Goal: Check status: Check status

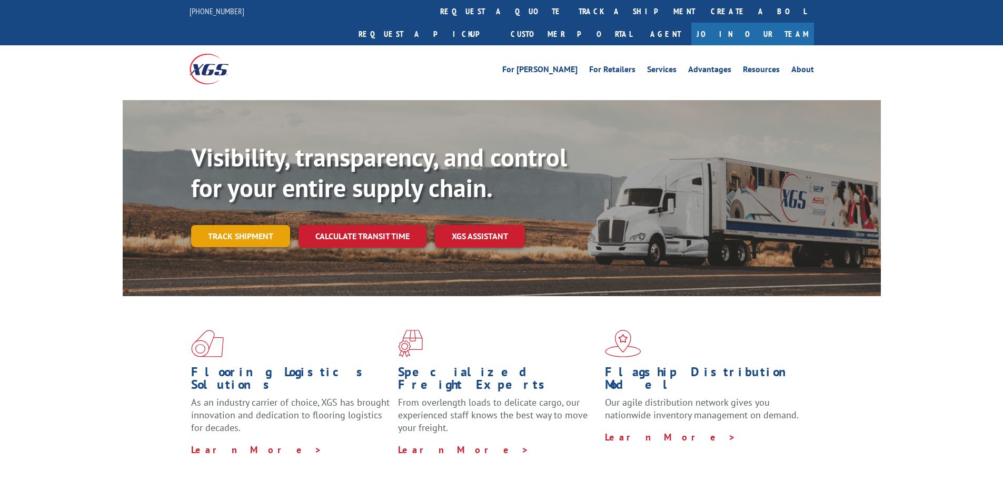
click at [252, 225] on link "Track shipment" at bounding box center [240, 236] width 99 height 22
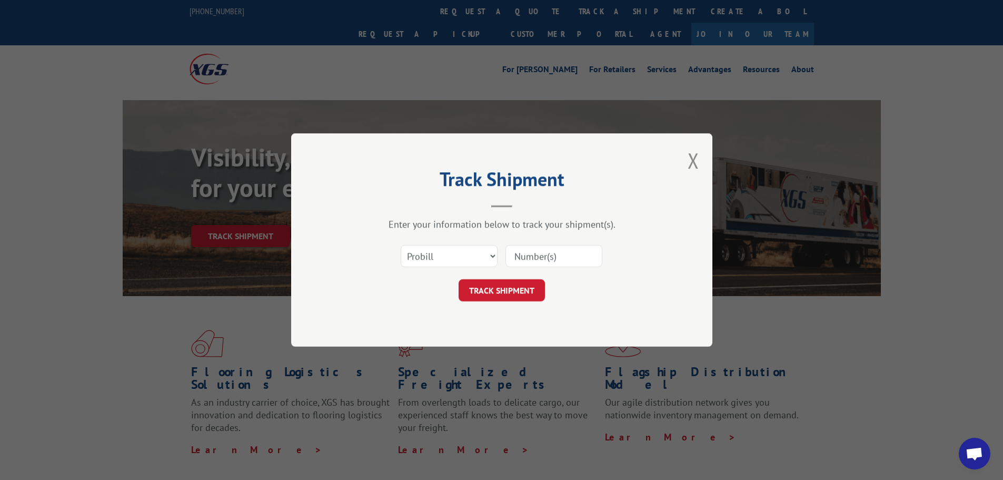
click at [533, 261] on input at bounding box center [553, 256] width 97 height 22
paste input "17672278"
type input "17672278"
click at [510, 284] on button "TRACK SHIPMENT" at bounding box center [502, 290] width 86 height 22
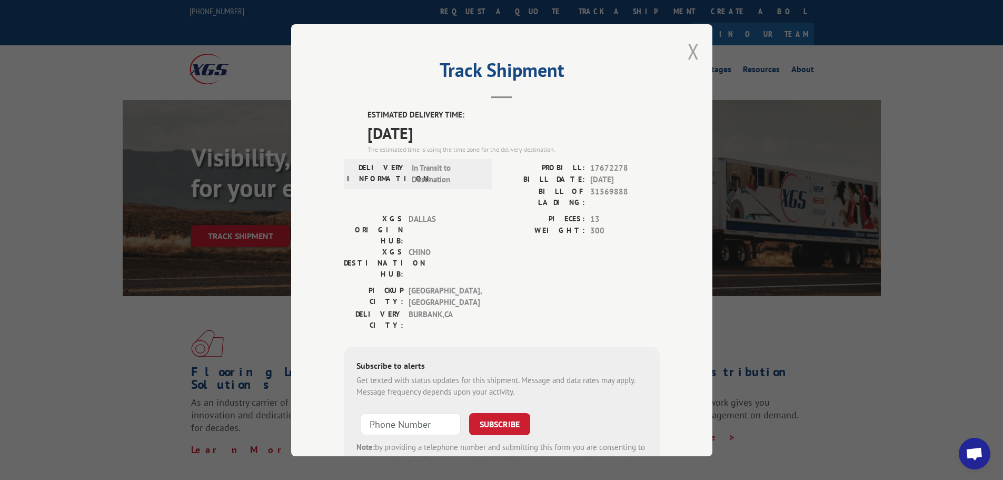
click at [688, 53] on button "Close modal" at bounding box center [694, 51] width 12 height 28
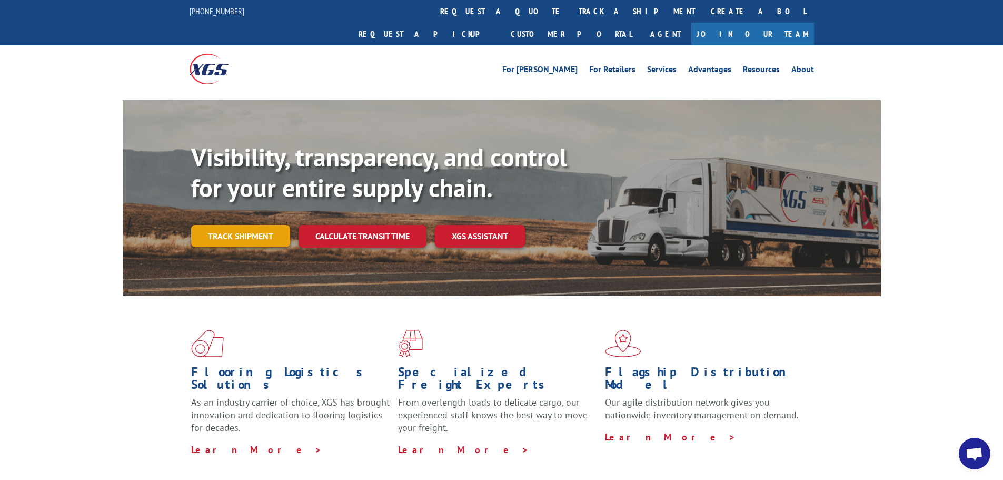
click at [226, 225] on link "Track shipment" at bounding box center [240, 236] width 99 height 22
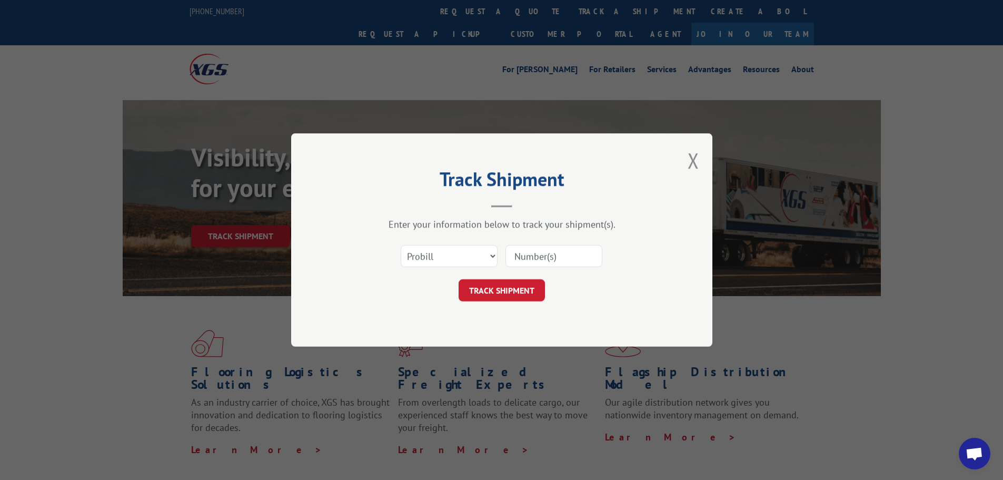
click at [699, 163] on div "Track Shipment Enter your information below to track your shipment(s). Select c…" at bounding box center [501, 239] width 421 height 213
click at [698, 163] on button "Close modal" at bounding box center [694, 160] width 12 height 28
